Goal: Task Accomplishment & Management: Manage account settings

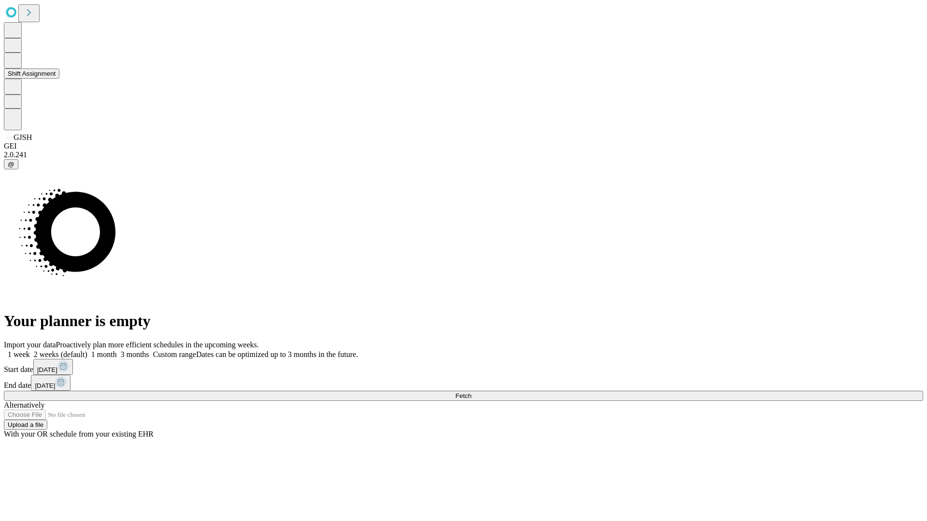
click at [59, 79] on button "Shift Assignment" at bounding box center [31, 74] width 55 height 10
